Goal: Information Seeking & Learning: Learn about a topic

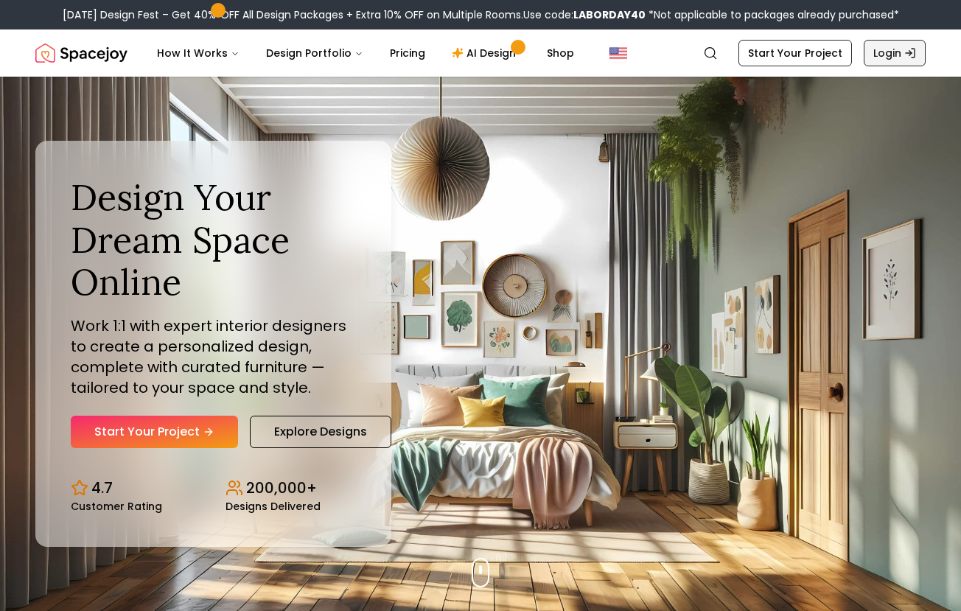
click at [899, 47] on link "Login" at bounding box center [895, 53] width 62 height 27
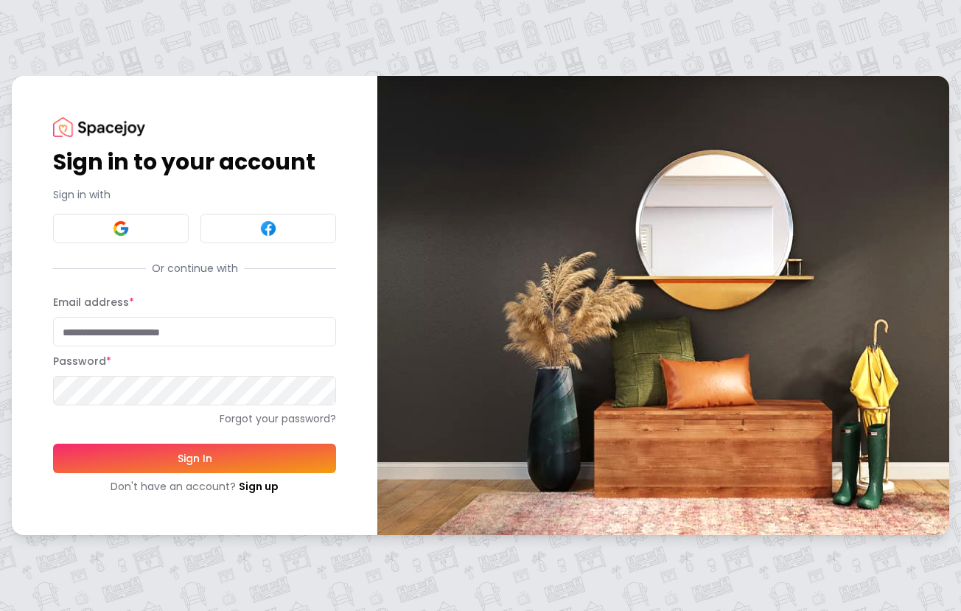
type input "**********"
click at [195, 458] on button "Sign In" at bounding box center [194, 458] width 283 height 29
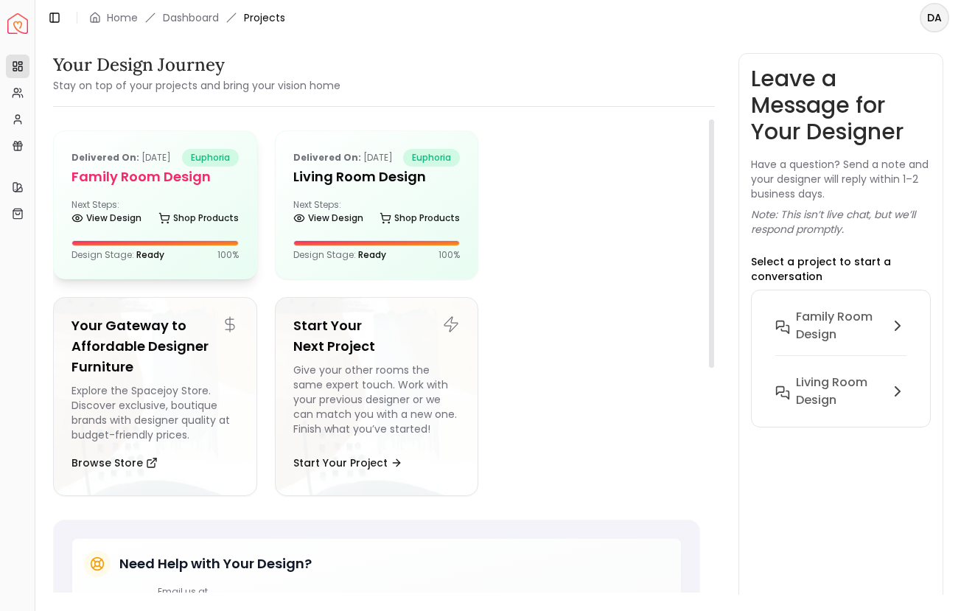
click at [164, 216] on div "Delivered on: Jul 23, 2024 euphoria Family Room Design Next Steps: View Design …" at bounding box center [155, 204] width 203 height 147
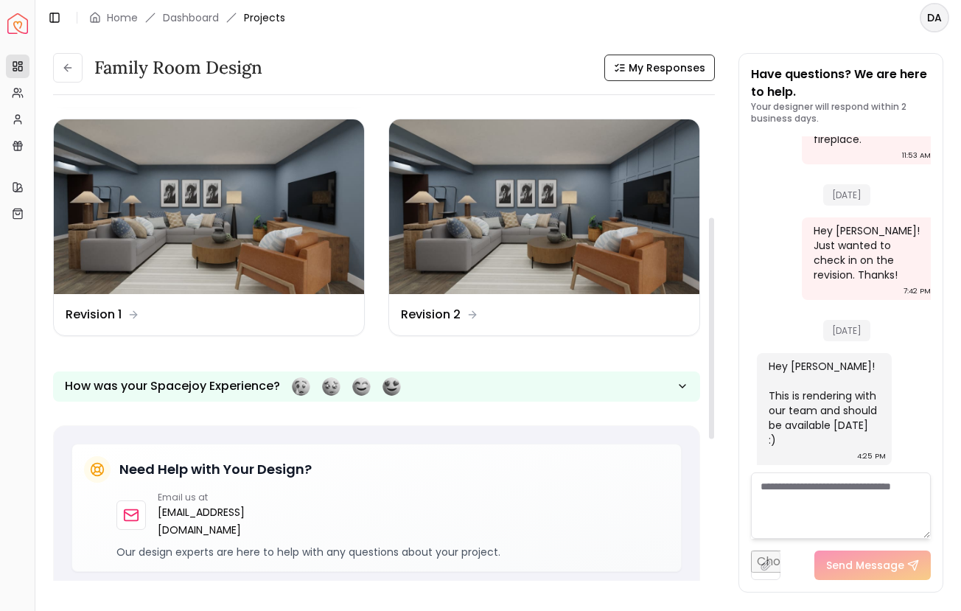
scroll to position [242, 0]
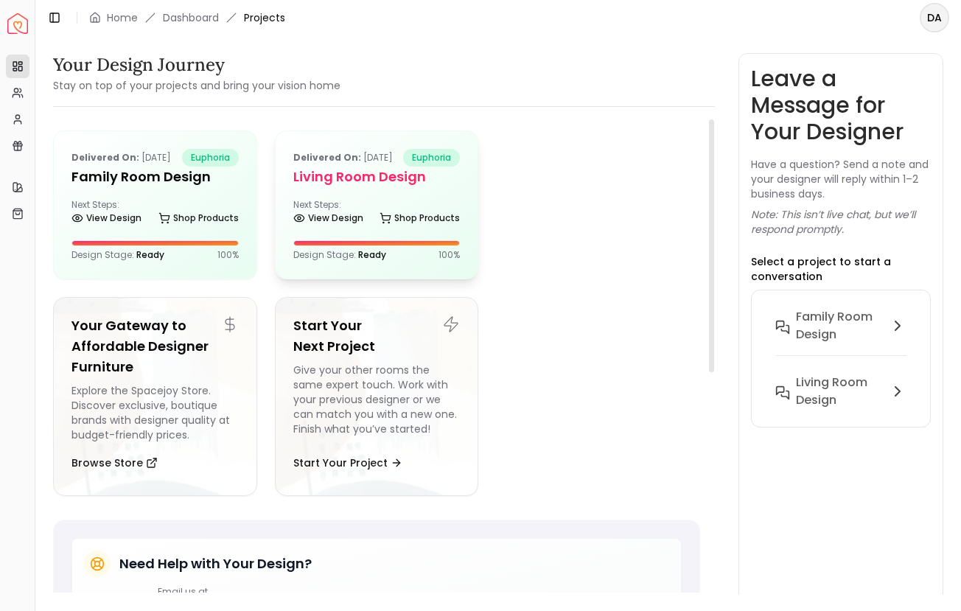
click at [332, 211] on div "Delivered on: Feb 08, 2024 euphoria Living Room Design Next Steps: View Design …" at bounding box center [377, 204] width 203 height 147
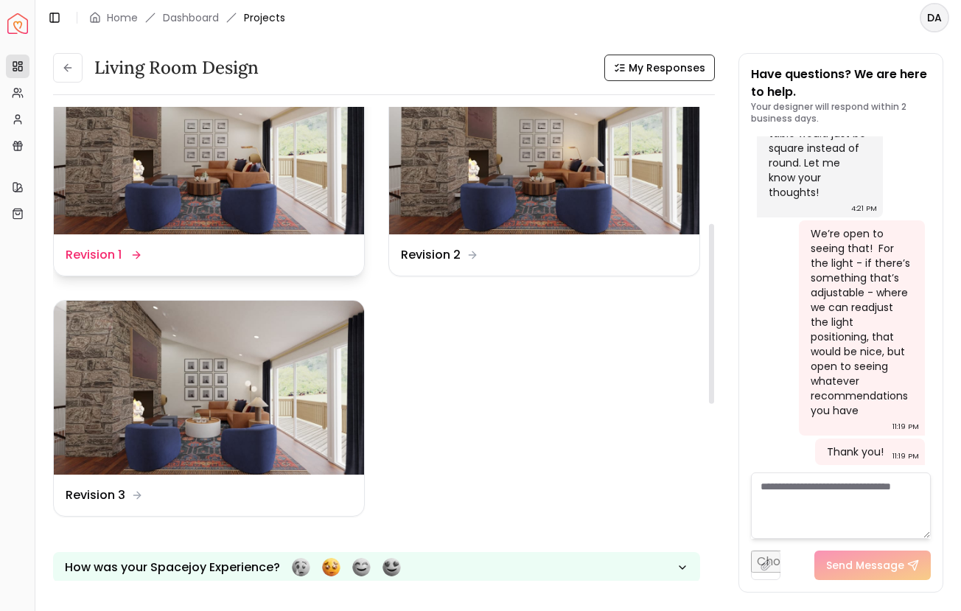
scroll to position [307, 0]
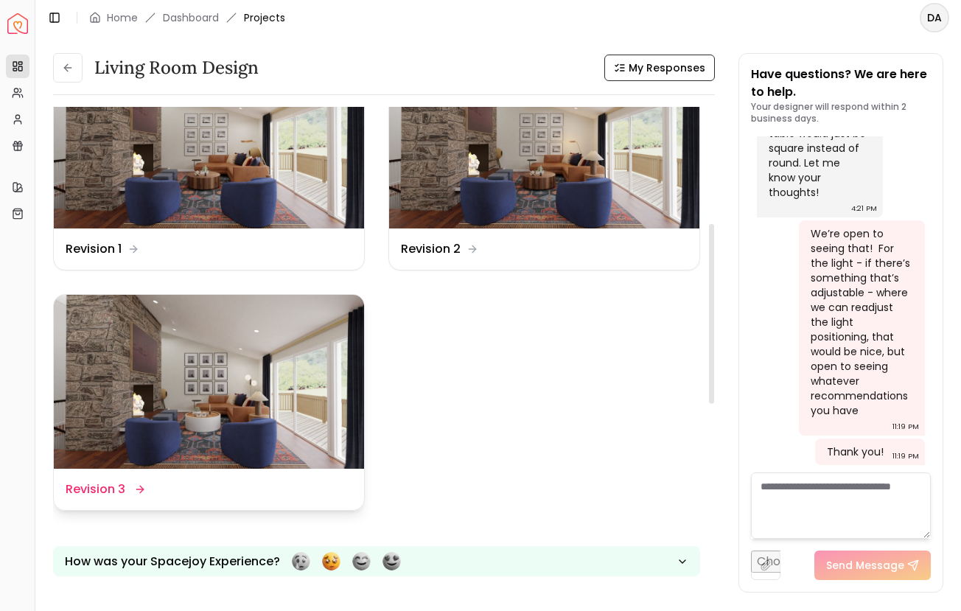
click at [251, 395] on img at bounding box center [209, 382] width 310 height 175
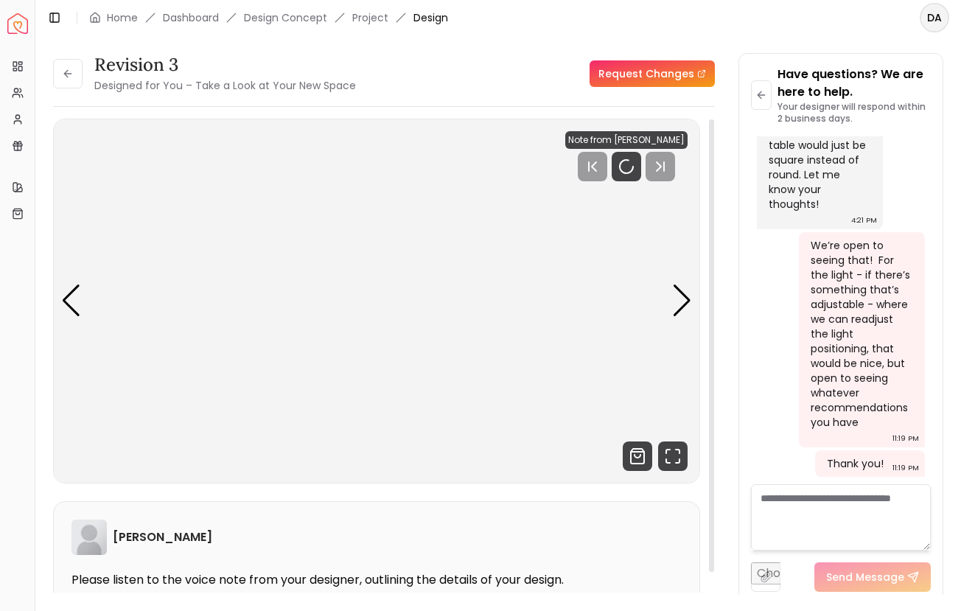
scroll to position [5415, 0]
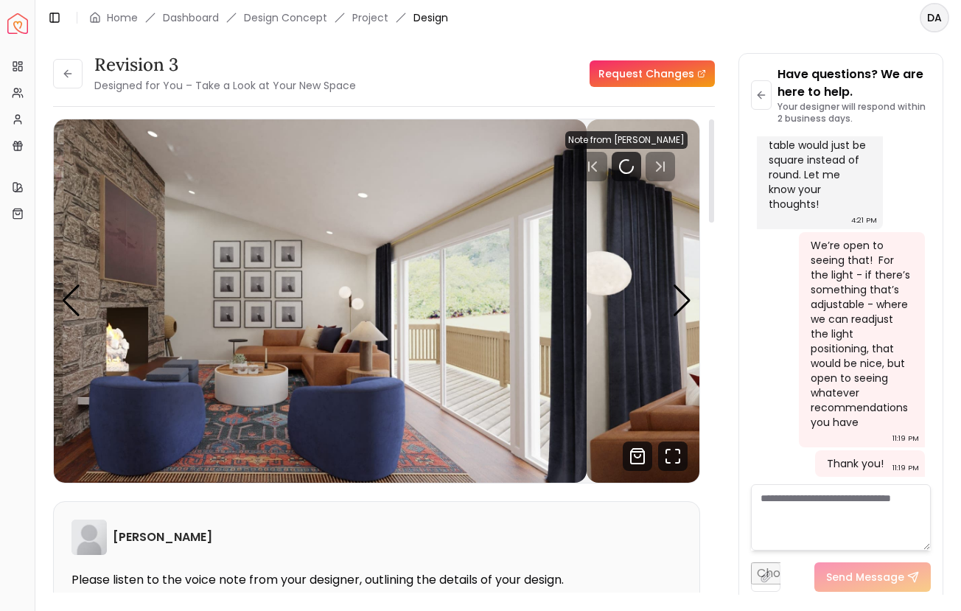
click at [279, 286] on img "1 / 8" at bounding box center [264, 300] width 646 height 363
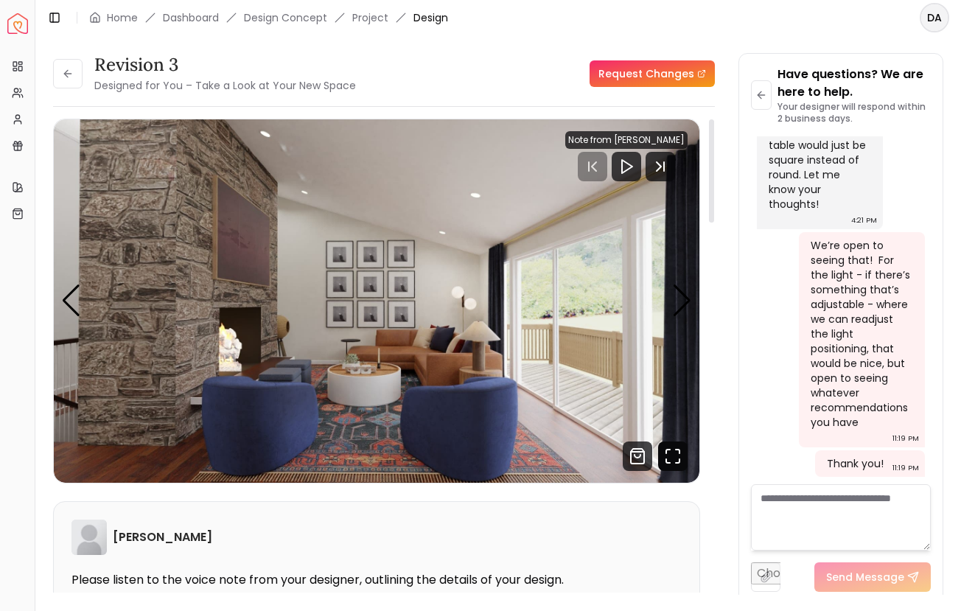
click at [673, 467] on icon "Fullscreen" at bounding box center [672, 455] width 29 height 29
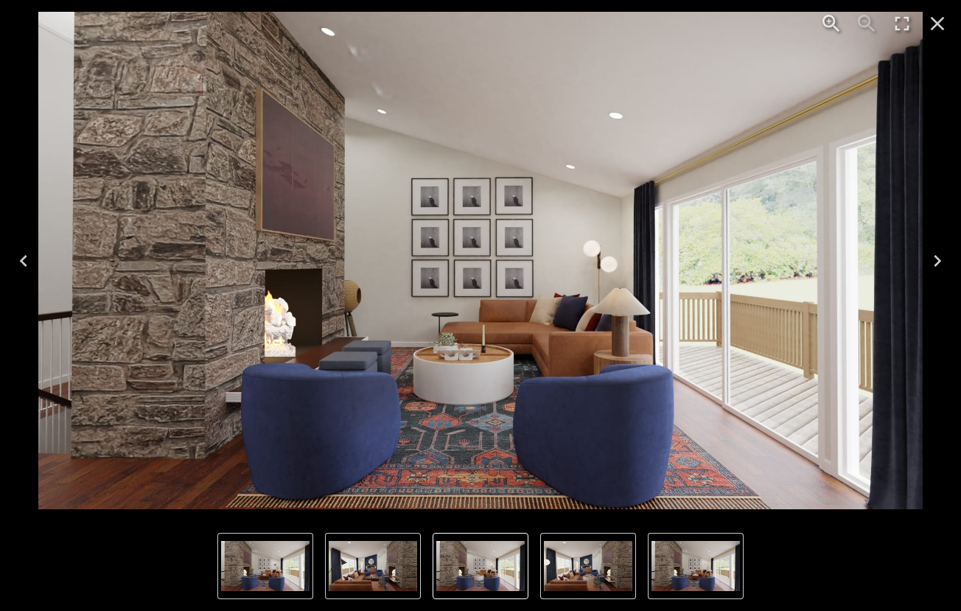
click at [497, 587] on img "1 of 8" at bounding box center [480, 566] width 88 height 50
click at [583, 575] on img "2 of 8" at bounding box center [588, 566] width 88 height 50
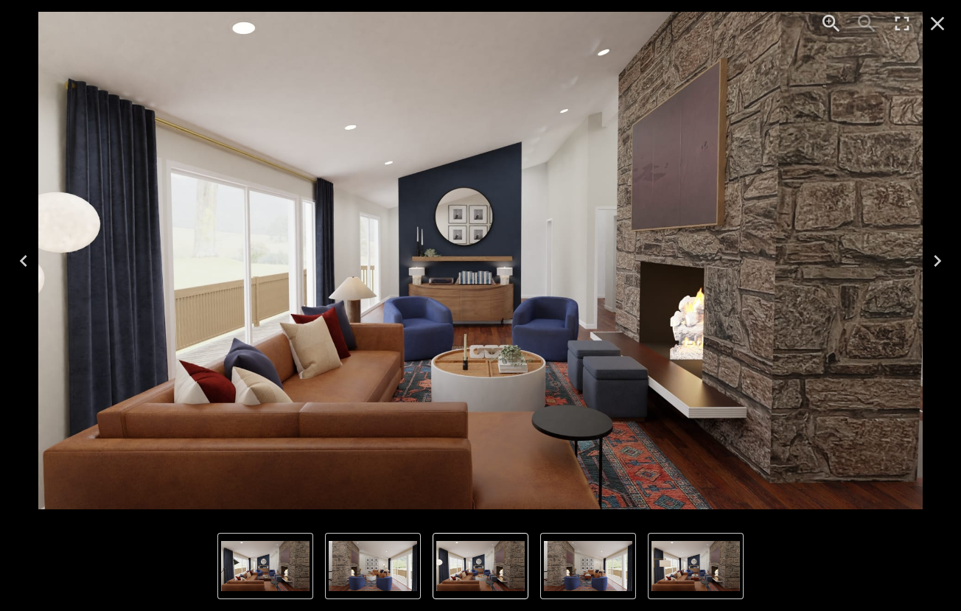
click at [701, 585] on img "4 of 8" at bounding box center [695, 566] width 88 height 50
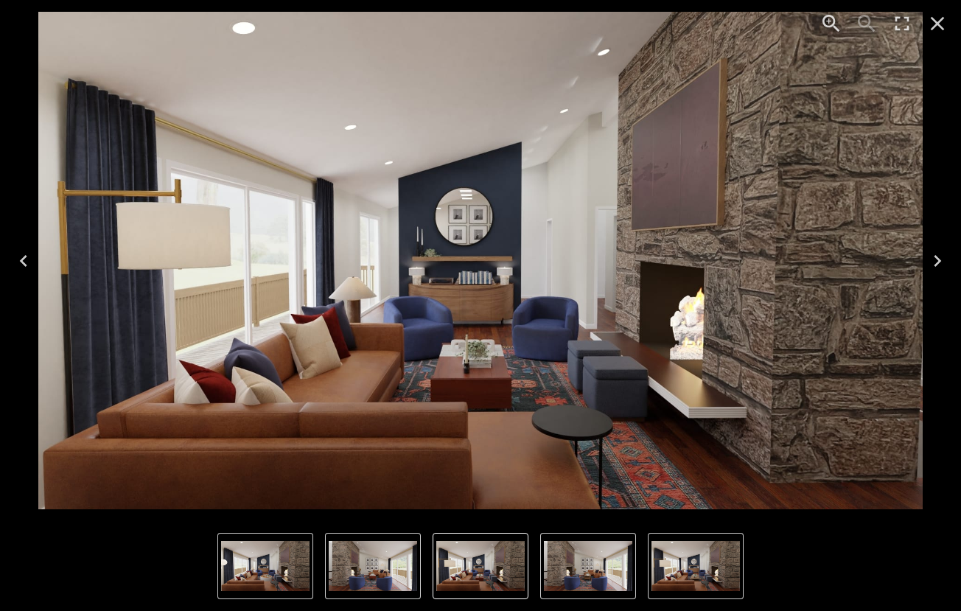
click at [355, 590] on img "3 of 8" at bounding box center [373, 566] width 88 height 50
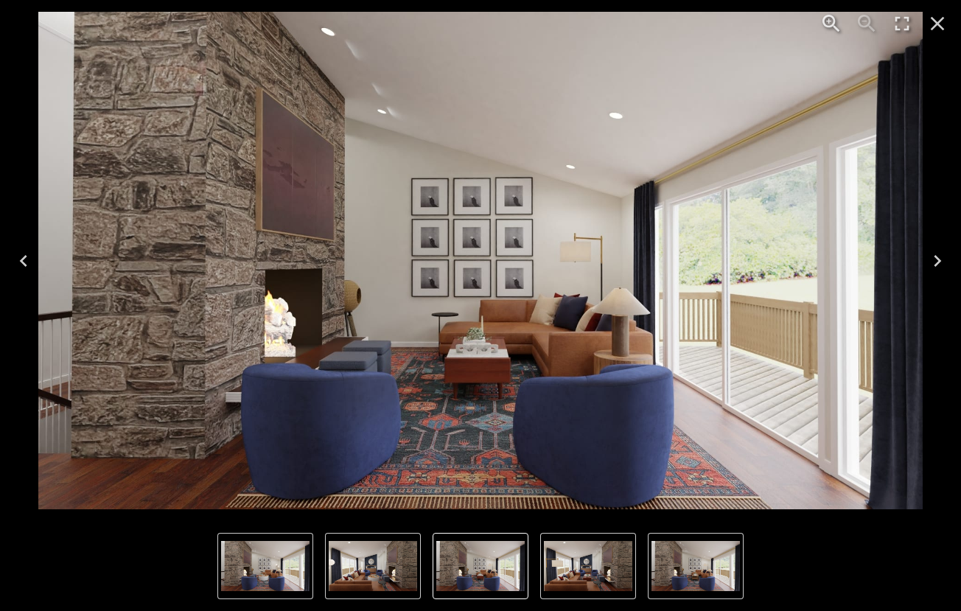
click at [510, 582] on img "3 of 8" at bounding box center [480, 566] width 88 height 50
click at [597, 584] on img "4 of 8" at bounding box center [588, 566] width 88 height 50
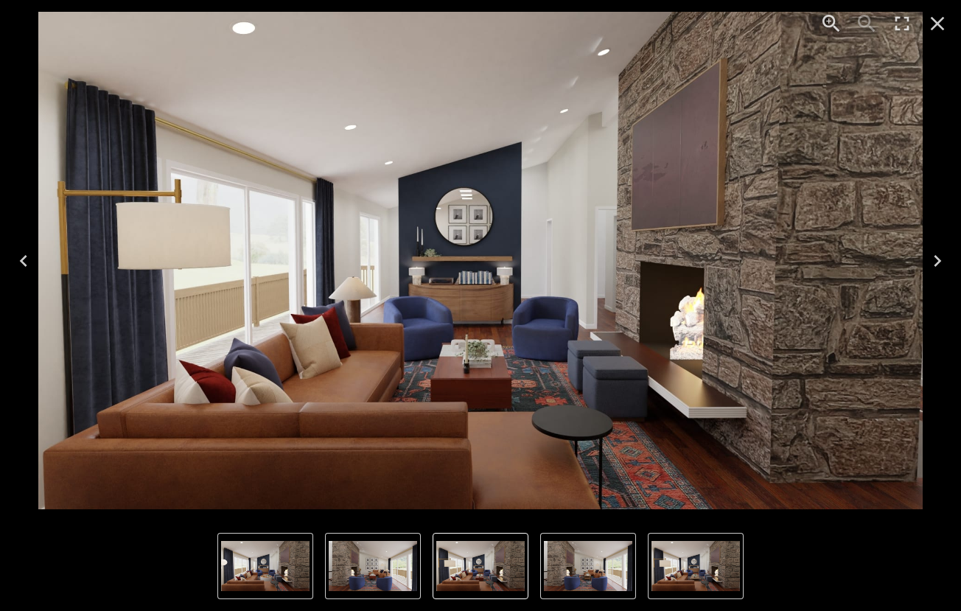
click at [262, 563] on img "2 of 8" at bounding box center [265, 566] width 88 height 50
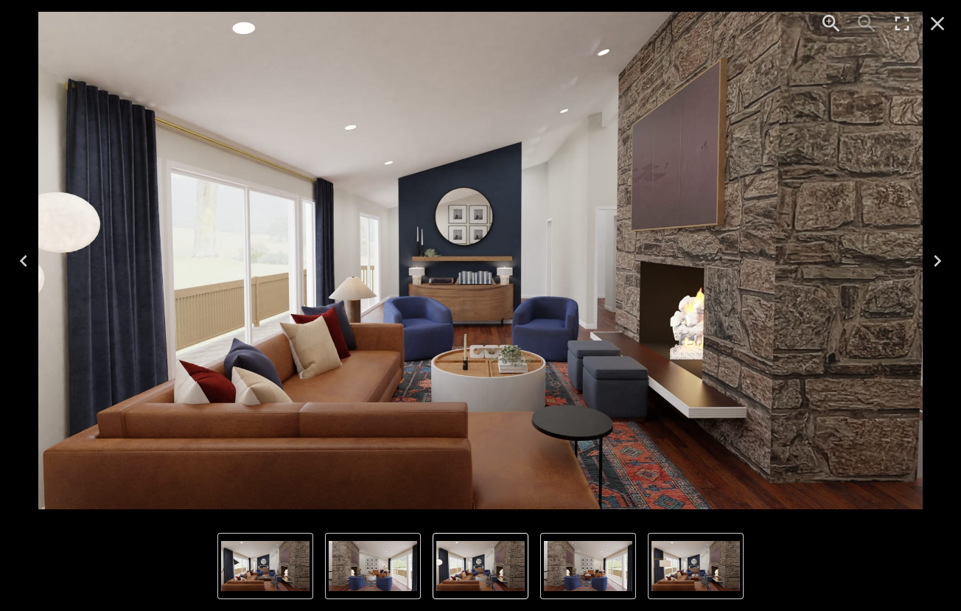
click at [939, 34] on icon "Close" at bounding box center [938, 24] width 24 height 24
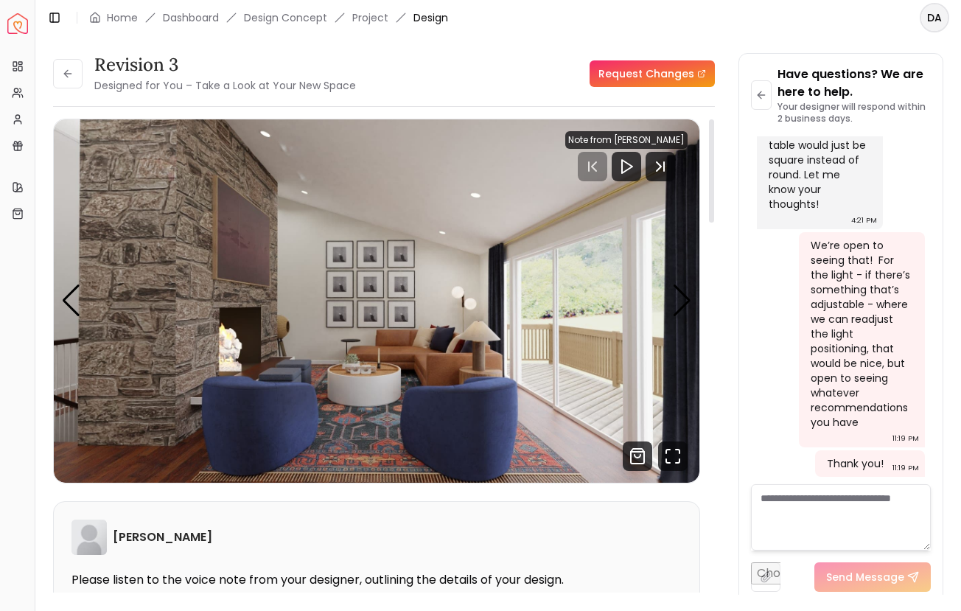
click at [506, 220] on img "1 / 8" at bounding box center [377, 300] width 646 height 363
click at [632, 165] on polygon "Play" at bounding box center [627, 166] width 10 height 13
click at [661, 164] on icon "Next Track" at bounding box center [660, 166] width 29 height 29
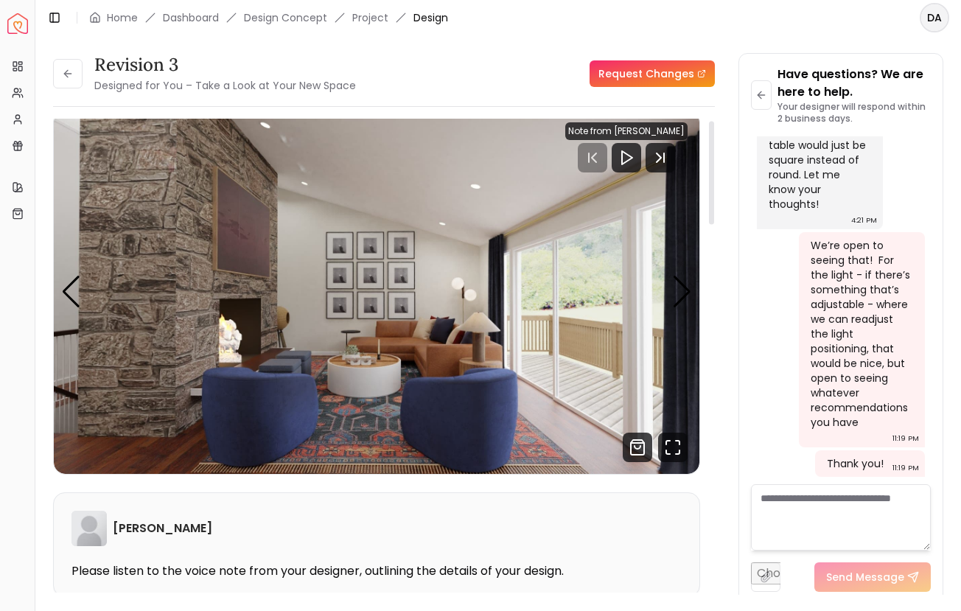
scroll to position [10, 0]
click at [677, 452] on icon "Fullscreen" at bounding box center [672, 446] width 29 height 29
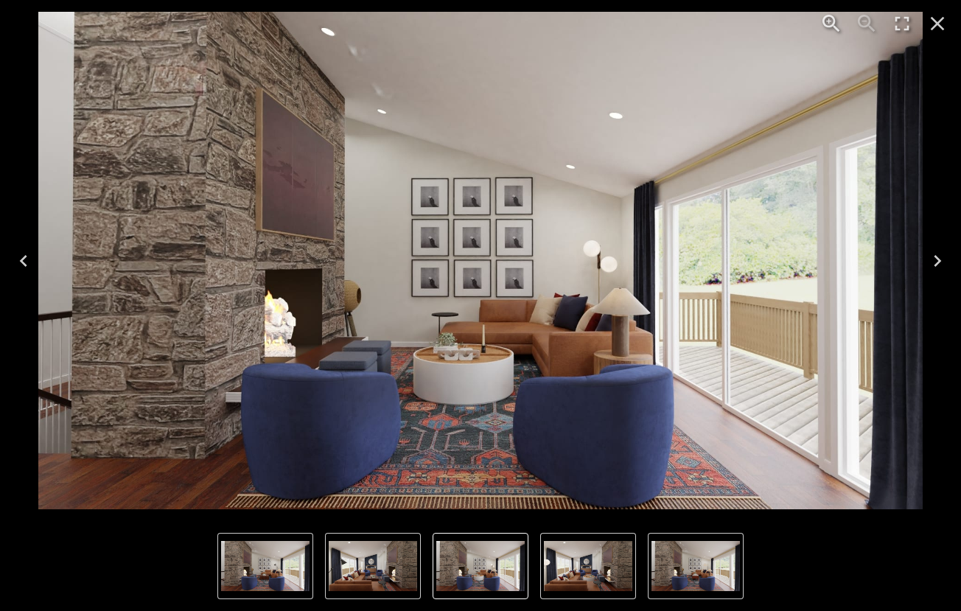
click at [934, 255] on icon "Next" at bounding box center [938, 261] width 24 height 24
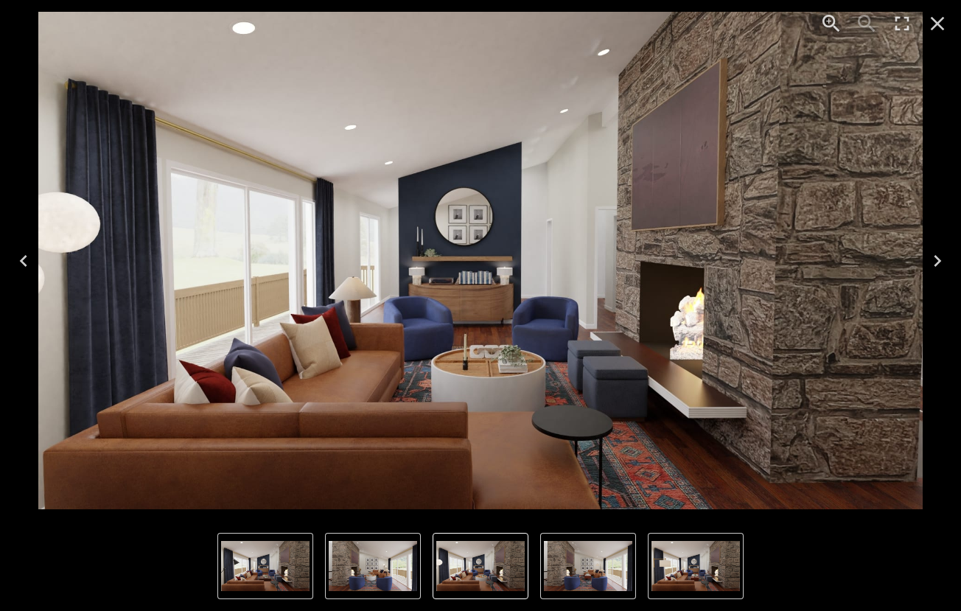
click at [934, 255] on icon "Next" at bounding box center [938, 261] width 24 height 24
